Goal: Transaction & Acquisition: Purchase product/service

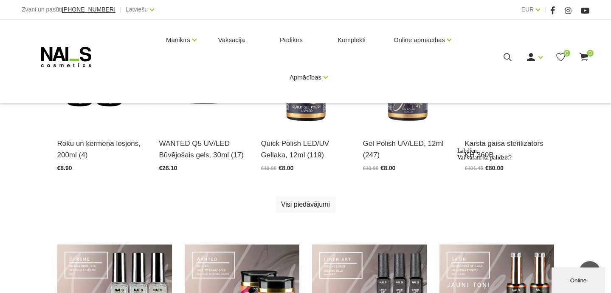
scroll to position [284, 0]
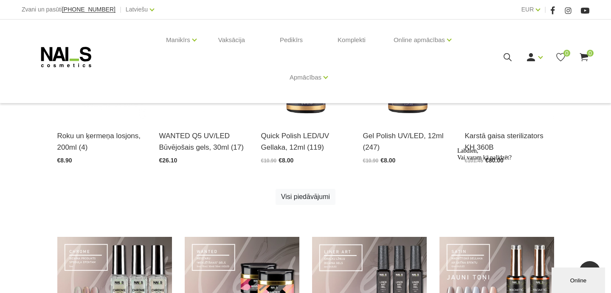
click at [507, 55] on icon at bounding box center [507, 57] width 11 height 11
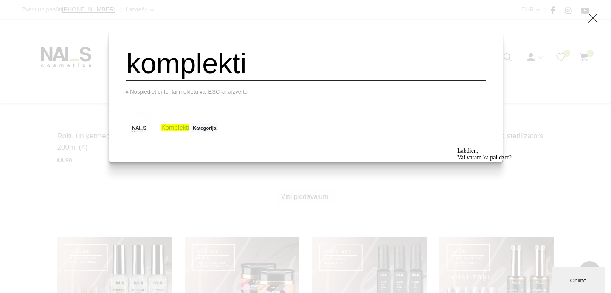
type input "komplekti"
click at [189, 126] on span "komplekti" at bounding box center [175, 127] width 28 height 7
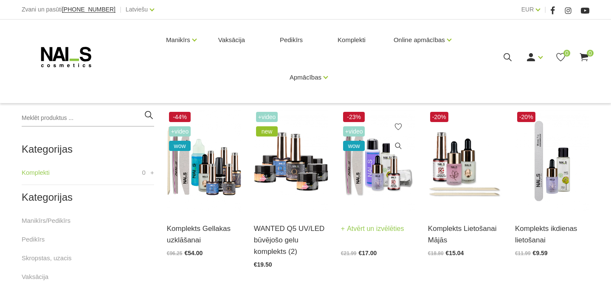
scroll to position [154, 0]
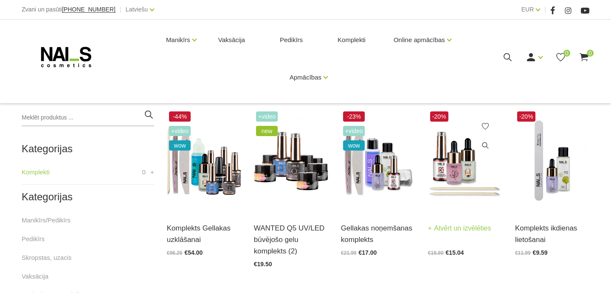
click at [468, 184] on img at bounding box center [465, 160] width 74 height 102
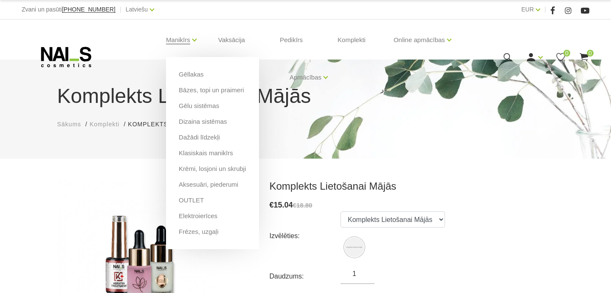
click at [213, 158] on li "Klasiskais manikīrs" at bounding box center [212, 156] width 67 height 16
click at [216, 152] on link "Klasiskais manikīrs" at bounding box center [206, 152] width 54 height 9
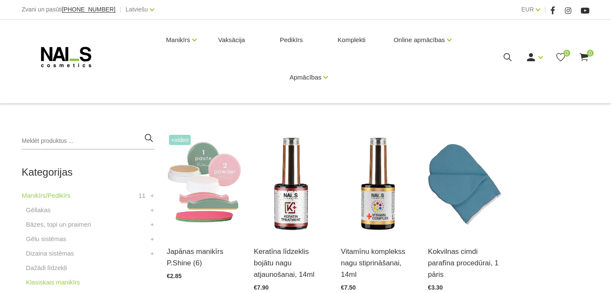
scroll to position [145, 0]
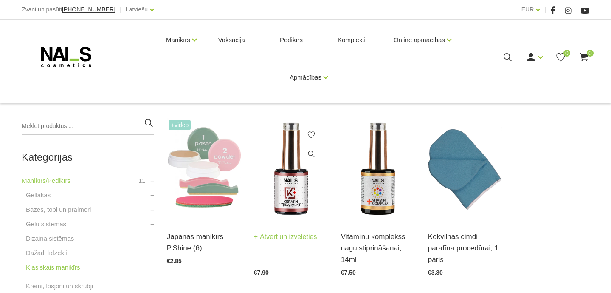
click at [283, 209] on img at bounding box center [291, 169] width 74 height 102
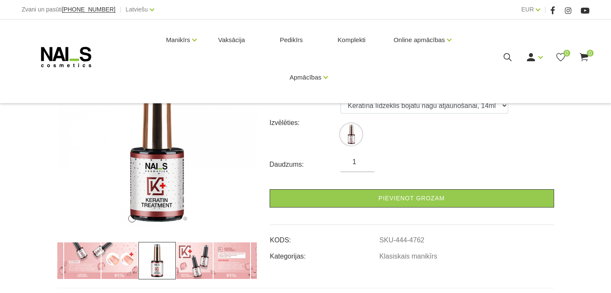
scroll to position [110, 0]
